Goal: Task Accomplishment & Management: Use online tool/utility

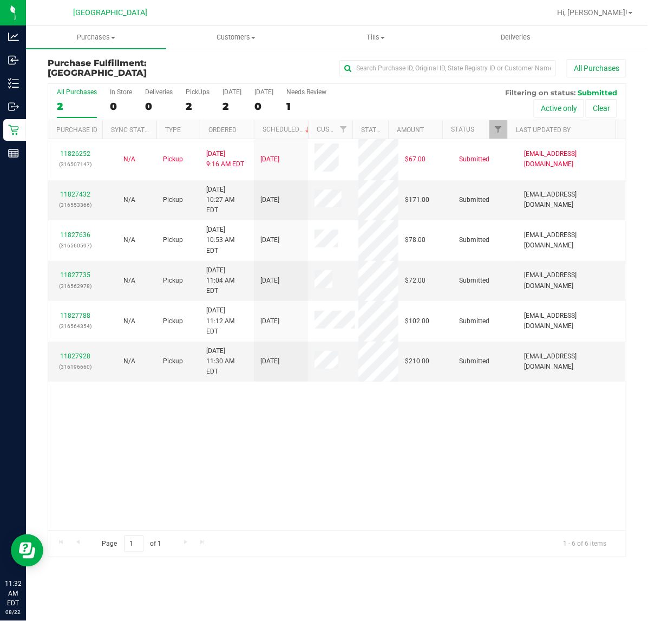
click at [389, 390] on div "11826252 (316507147) N/A Pickup [DATE] 9:16 AM EDT 8/22/2025 $67.00 Submitted […" at bounding box center [337, 334] width 578 height 391
click at [193, 427] on div "11826252 (316507147) N/A Pickup [DATE] 9:16 AM EDT 8/22/2025 $67.00 Submitted […" at bounding box center [337, 334] width 578 height 391
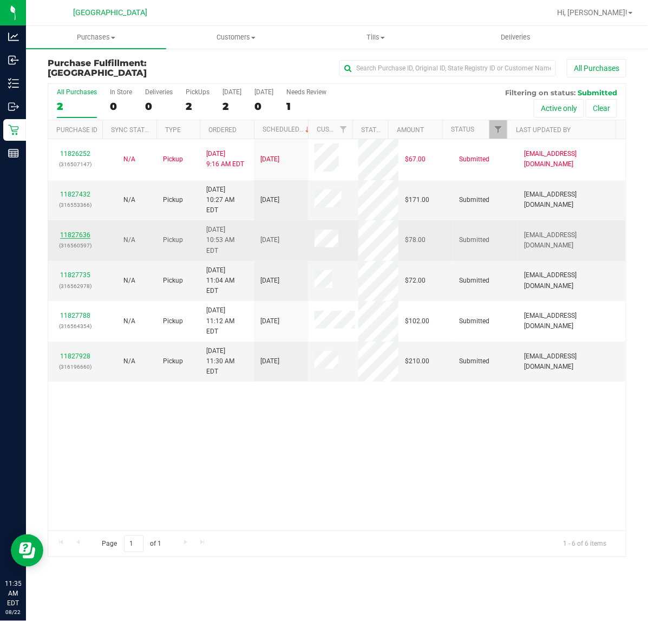
click at [83, 231] on link "11827636" at bounding box center [75, 235] width 30 height 8
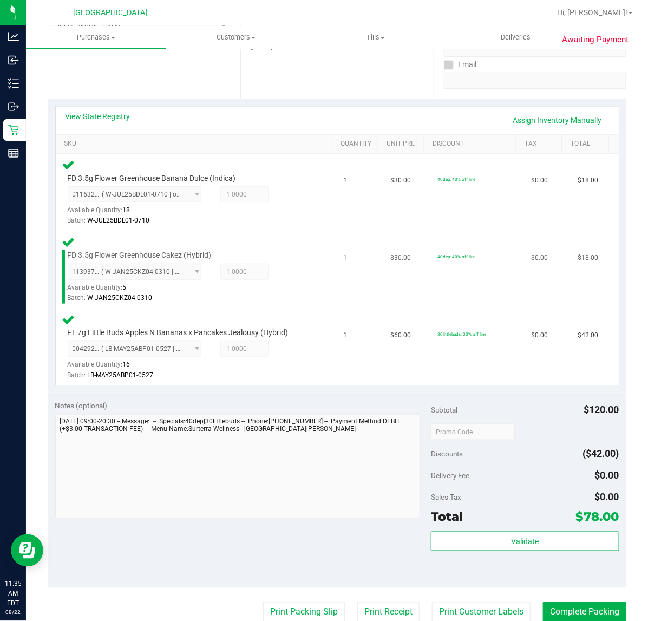
scroll to position [406, 0]
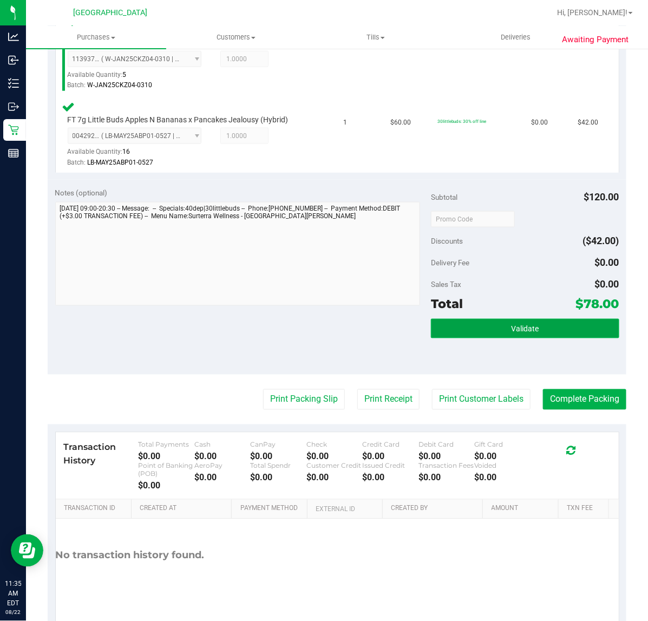
click at [480, 329] on button "Validate" at bounding box center [525, 328] width 188 height 19
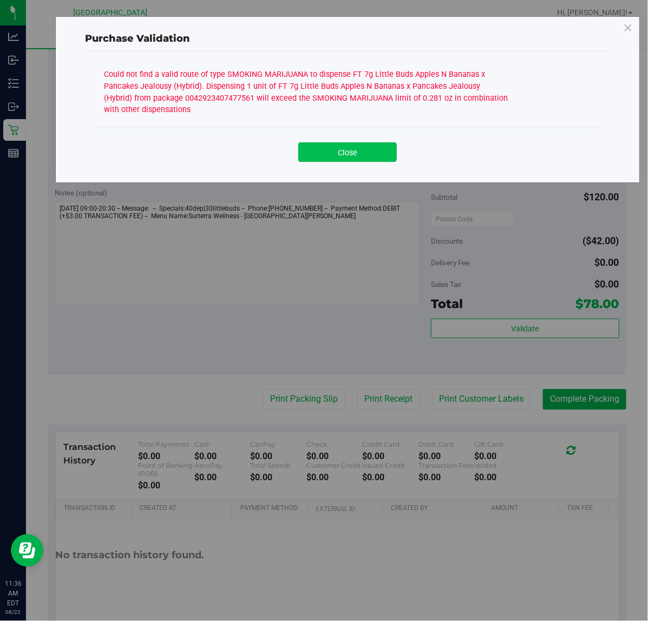
click at [347, 153] on button "Close" at bounding box center [347, 151] width 99 height 19
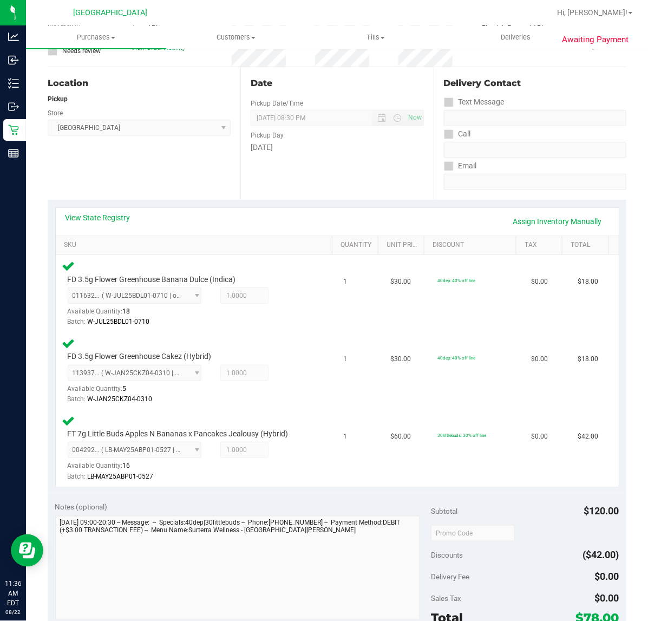
scroll to position [68, 0]
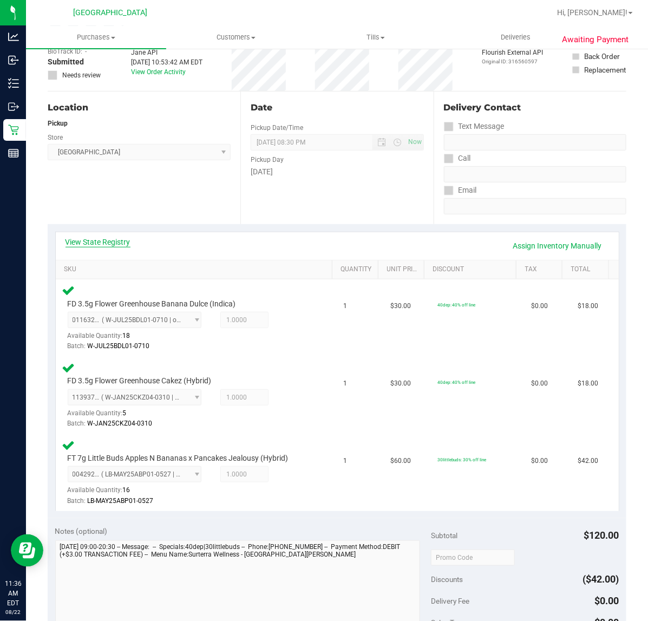
click at [121, 241] on link "View State Registry" at bounding box center [98, 242] width 65 height 11
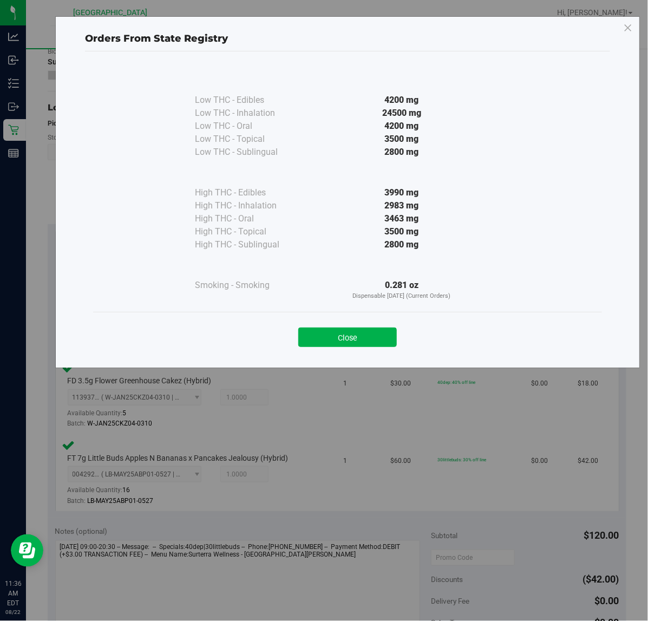
click at [366, 336] on button "Close" at bounding box center [347, 337] width 99 height 19
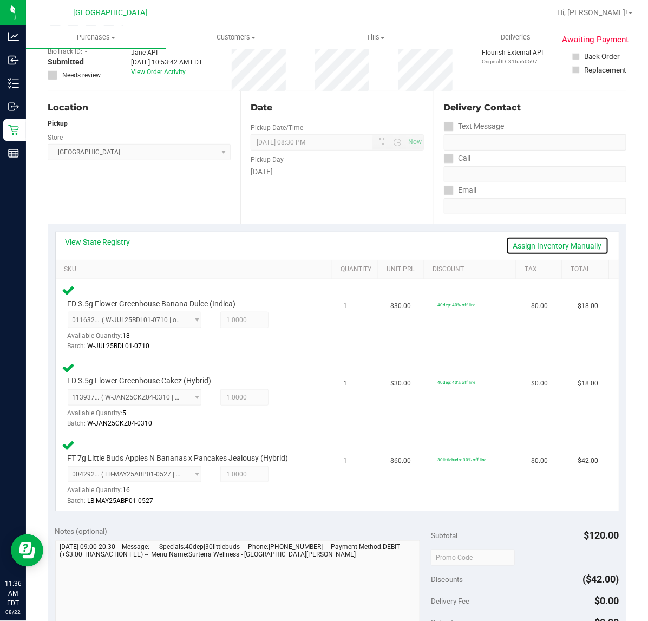
click at [554, 245] on link "Assign Inventory Manually" at bounding box center [557, 246] width 103 height 18
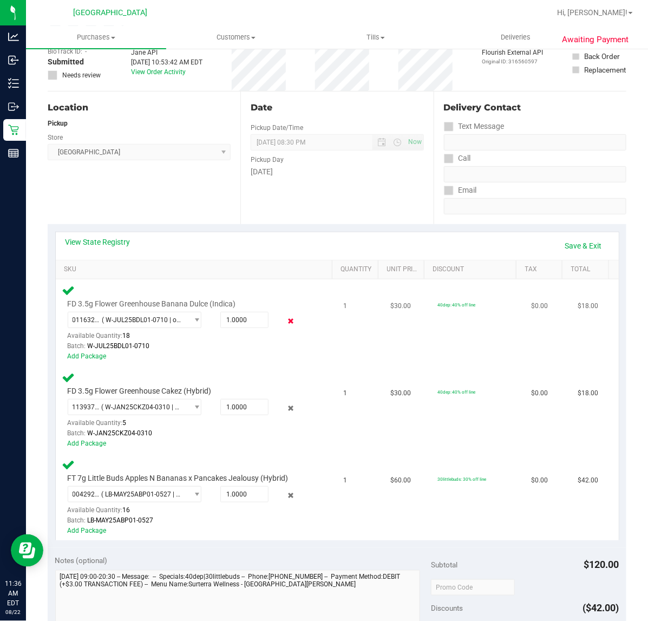
click at [285, 323] on icon at bounding box center [290, 321] width 11 height 12
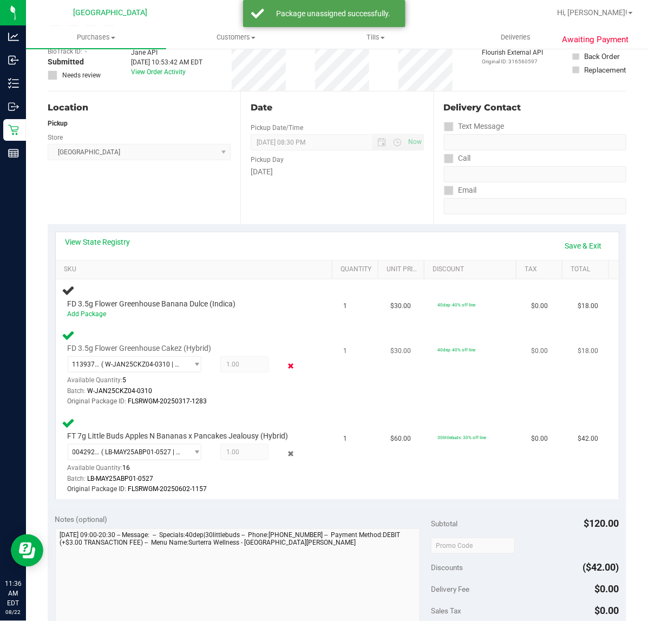
click at [285, 364] on icon at bounding box center [290, 366] width 11 height 12
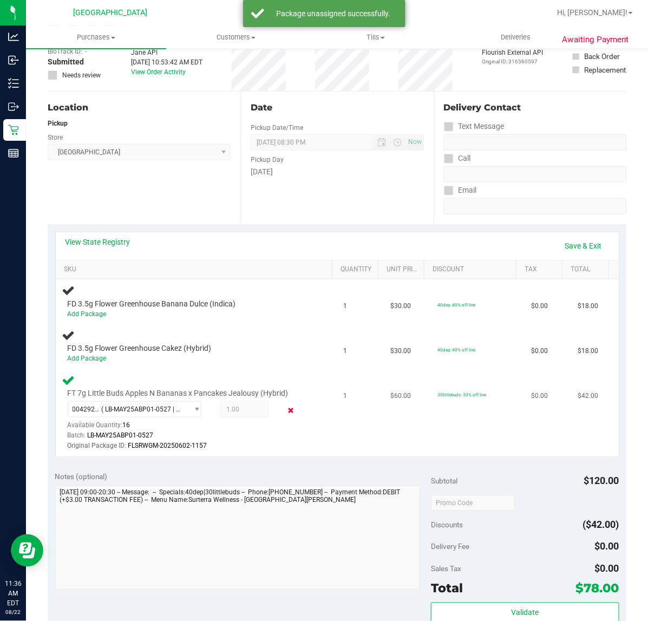
click at [285, 410] on icon at bounding box center [290, 410] width 11 height 12
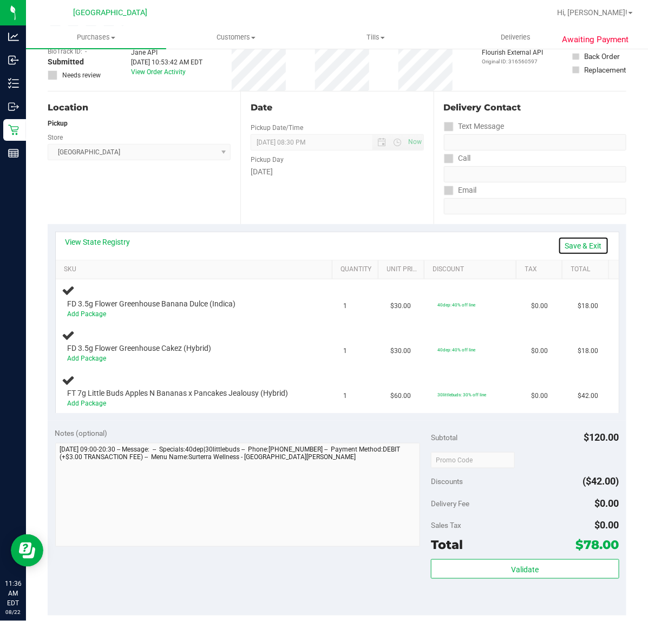
click at [583, 247] on link "Save & Exit" at bounding box center [583, 246] width 51 height 18
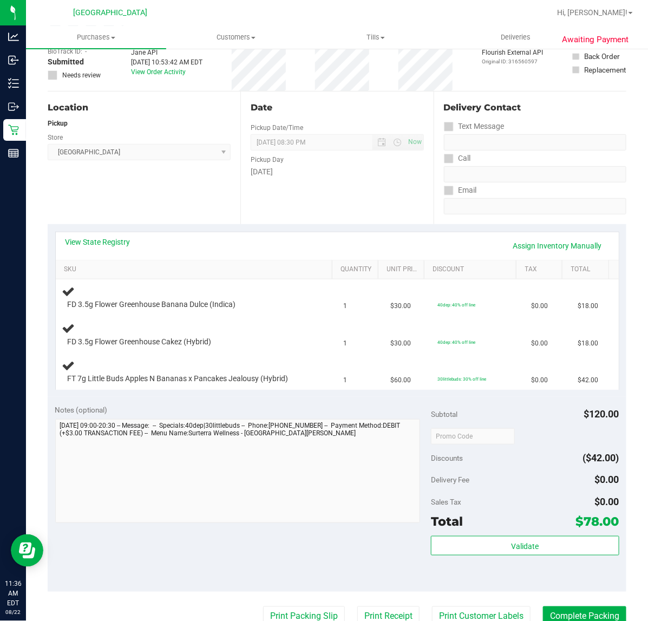
scroll to position [0, 0]
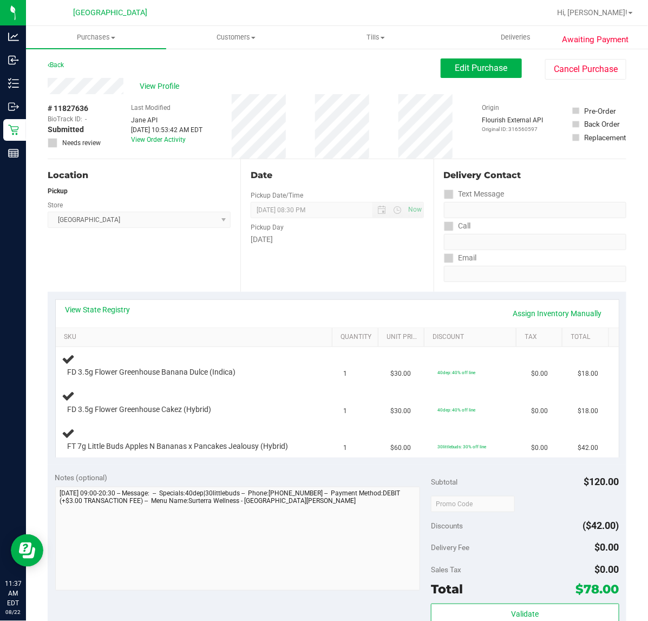
click at [54, 143] on icon at bounding box center [52, 143] width 7 height 0
click at [469, 63] on span "Edit Purchase" at bounding box center [481, 68] width 53 height 10
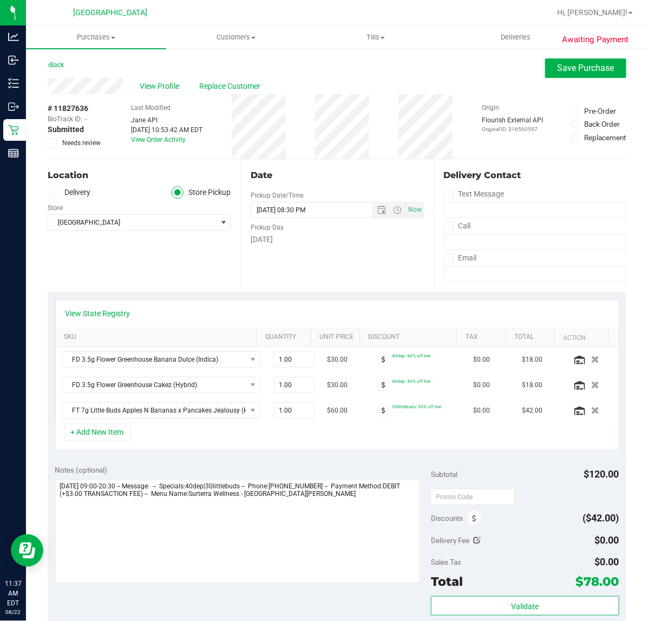
click at [51, 143] on icon at bounding box center [52, 143] width 7 height 0
click at [0, 0] on input "Needs review" at bounding box center [0, 0] width 0 height 0
click at [51, 143] on icon at bounding box center [52, 143] width 7 height 0
click at [0, 0] on input "Needs review" at bounding box center [0, 0] width 0 height 0
click at [591, 359] on icon "button" at bounding box center [595, 360] width 9 height 8
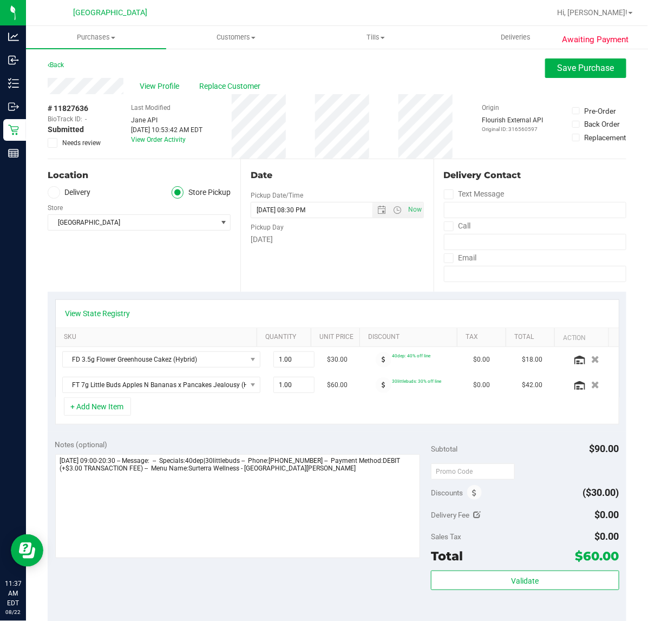
click at [592, 359] on icon "button" at bounding box center [596, 360] width 8 height 8
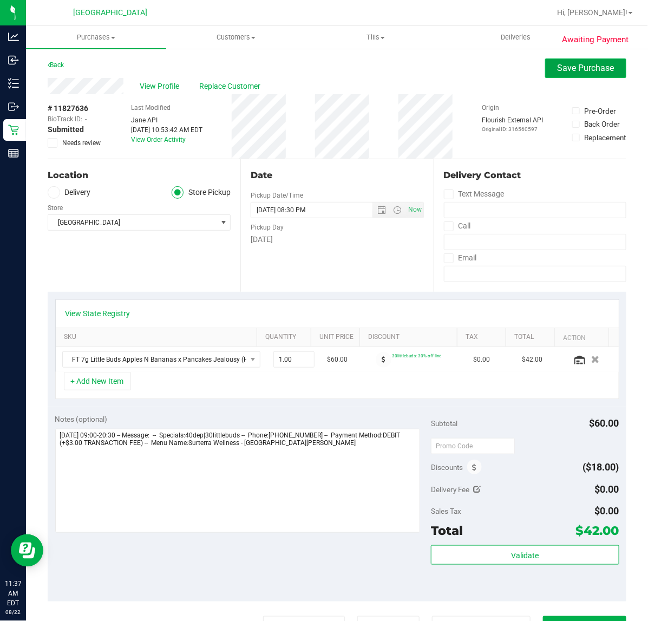
click at [586, 73] on span "Save Purchase" at bounding box center [586, 68] width 57 height 10
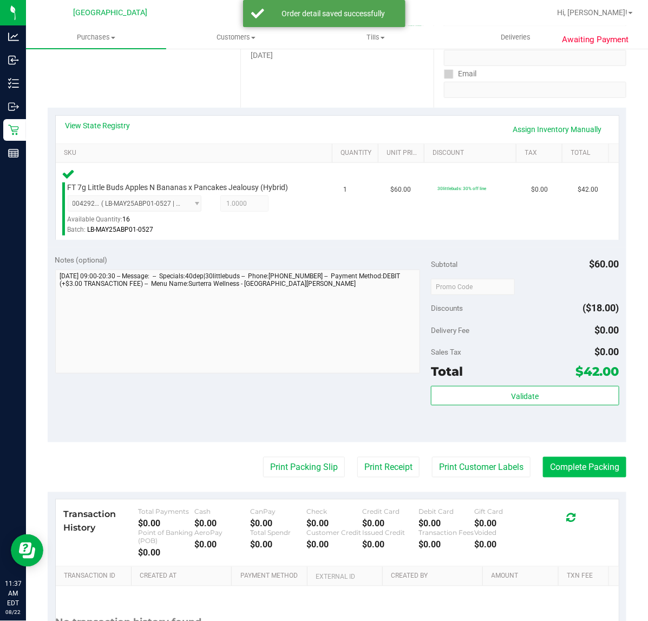
scroll to position [271, 0]
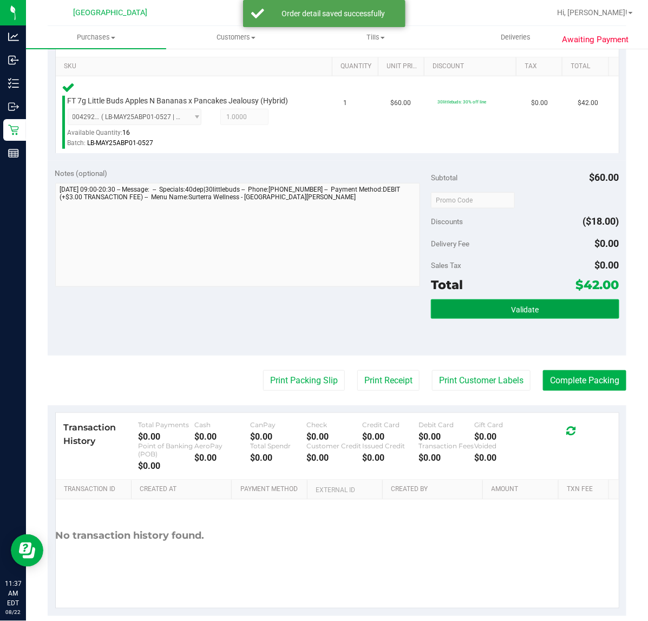
click at [527, 314] on span "Validate" at bounding box center [525, 309] width 28 height 9
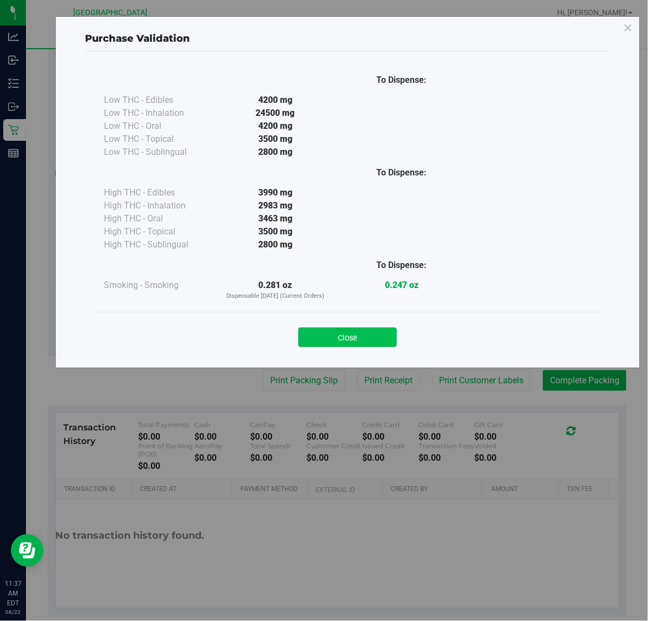
click at [331, 340] on button "Close" at bounding box center [347, 337] width 99 height 19
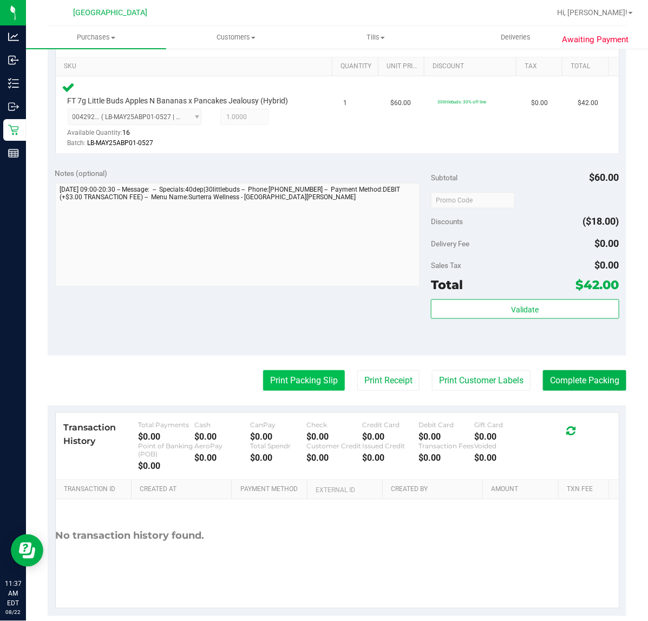
click at [317, 383] on button "Print Packing Slip" at bounding box center [304, 380] width 82 height 21
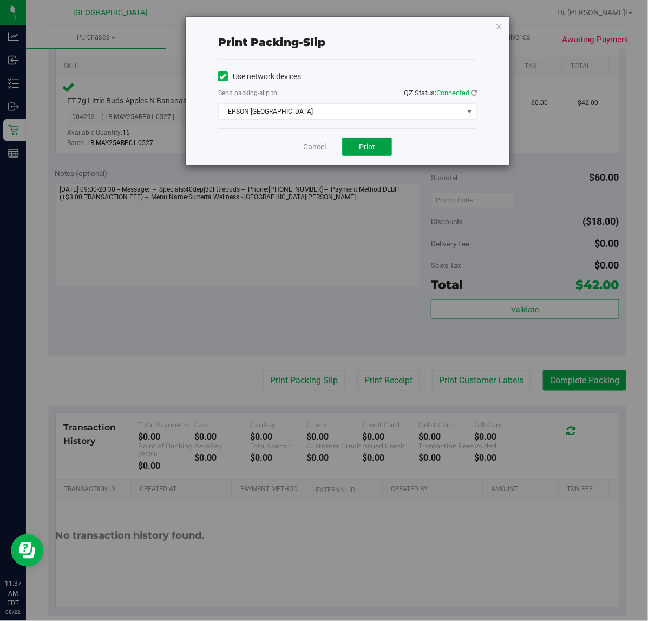
click at [382, 149] on button "Print" at bounding box center [367, 147] width 50 height 18
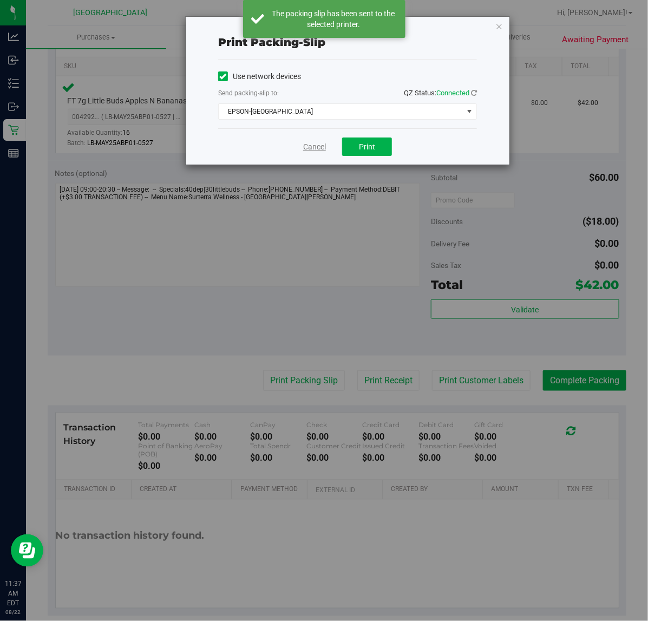
click at [322, 151] on link "Cancel" at bounding box center [314, 146] width 23 height 11
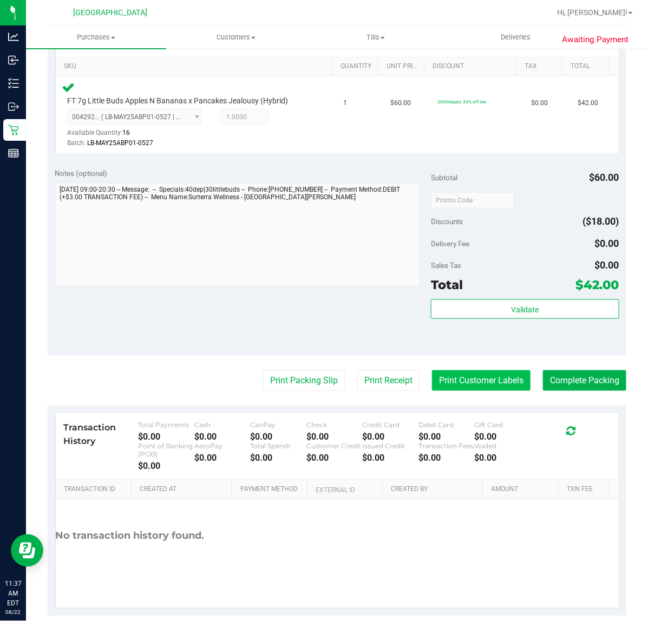
click at [466, 376] on button "Print Customer Labels" at bounding box center [481, 380] width 99 height 21
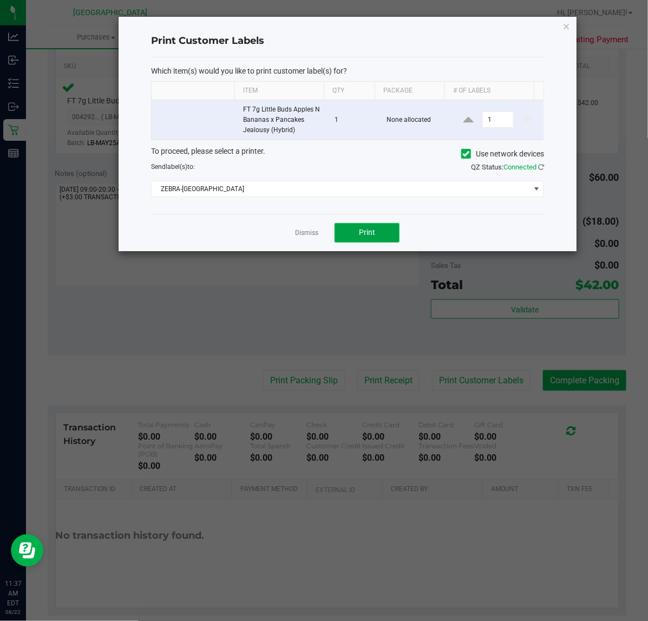
click at [388, 236] on button "Print" at bounding box center [367, 232] width 65 height 19
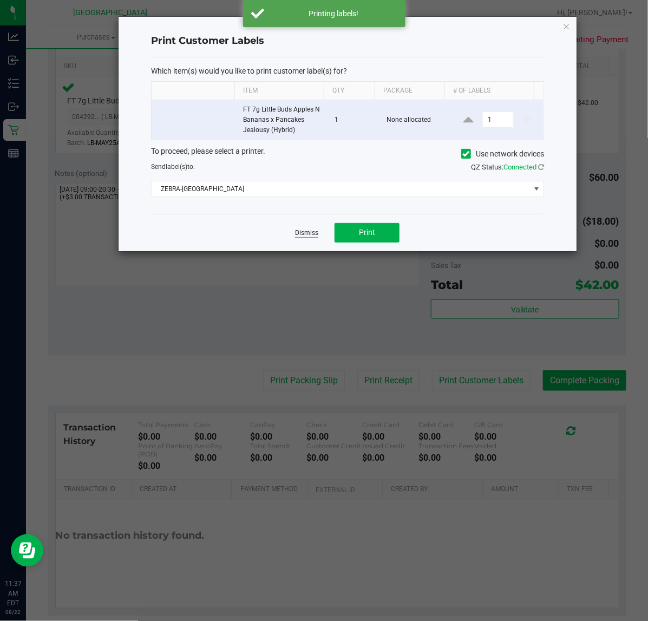
click at [312, 234] on link "Dismiss" at bounding box center [306, 232] width 23 height 9
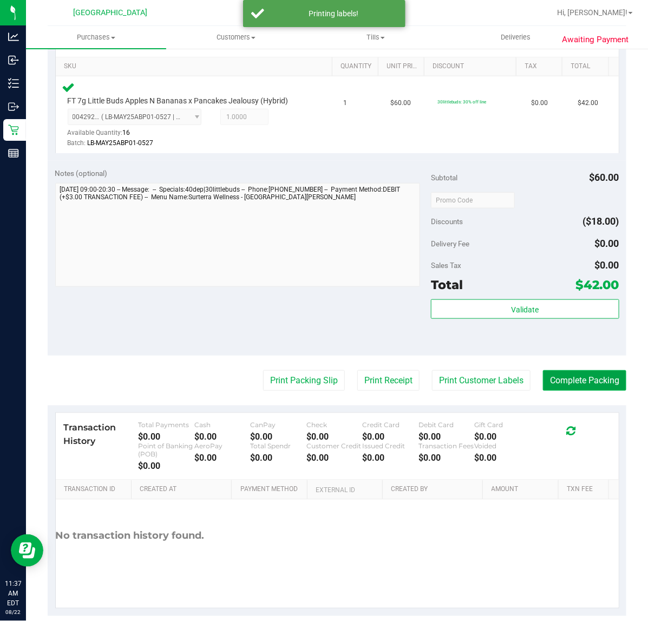
click at [576, 380] on button "Complete Packing" at bounding box center [584, 380] width 83 height 21
